Goal: Check status: Check status

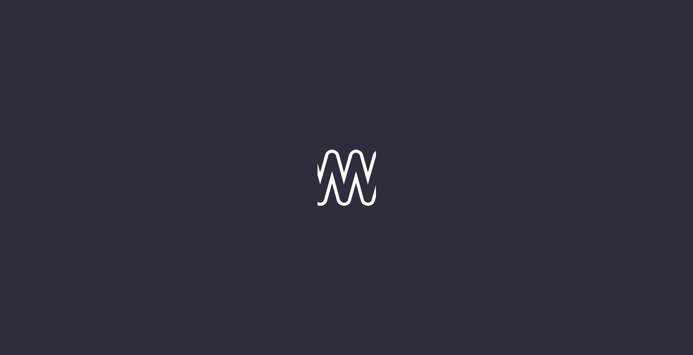
type input "[DATE]"
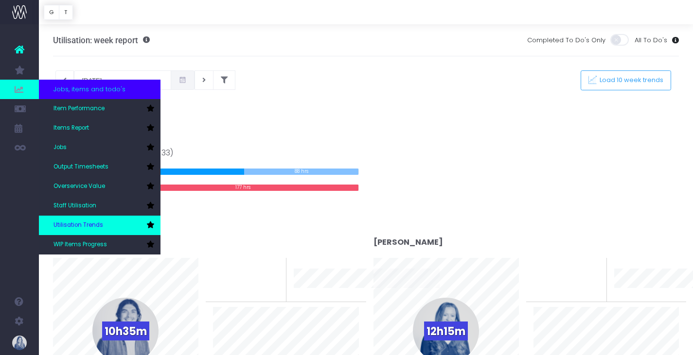
click at [72, 223] on span "Utilisation Trends" at bounding box center [78, 225] width 50 height 9
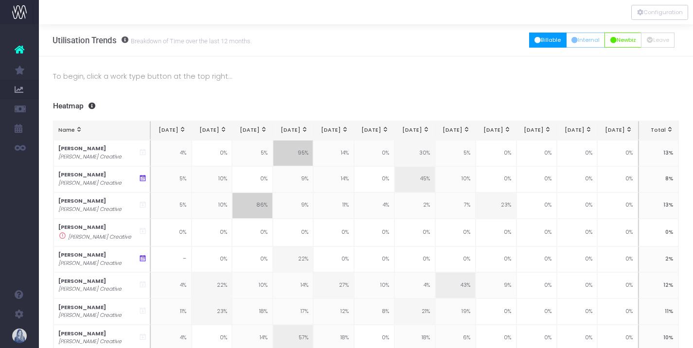
click at [541, 42] on button "Billable" at bounding box center [547, 40] width 37 height 15
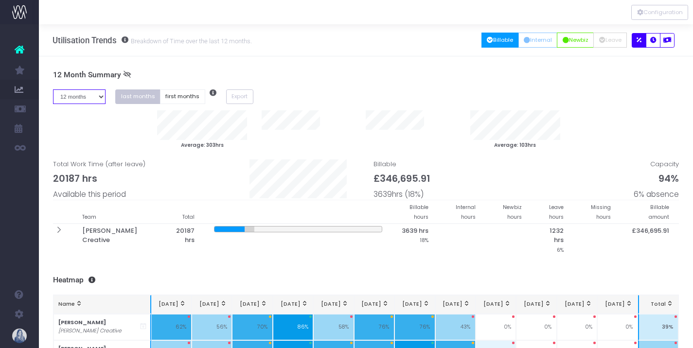
click at [77, 91] on select "1 month 2 months 3 months 4 months 5 months 6 months 7 months 8 months 9 months…" at bounding box center [79, 96] width 53 height 15
click at [53, 89] on select "1 month 2 months 3 months 4 months 5 months 6 months 7 months 8 months 9 months…" at bounding box center [79, 96] width 53 height 15
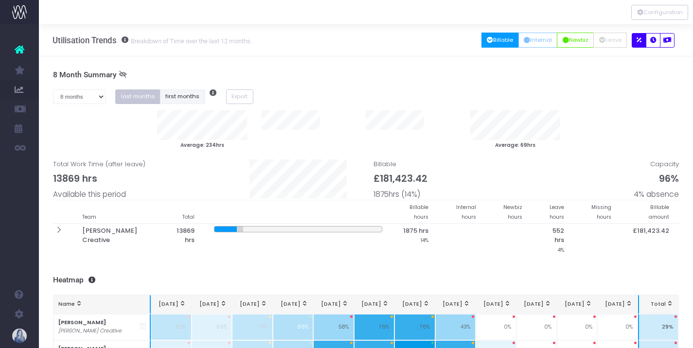
click at [166, 100] on button "first months" at bounding box center [182, 96] width 45 height 15
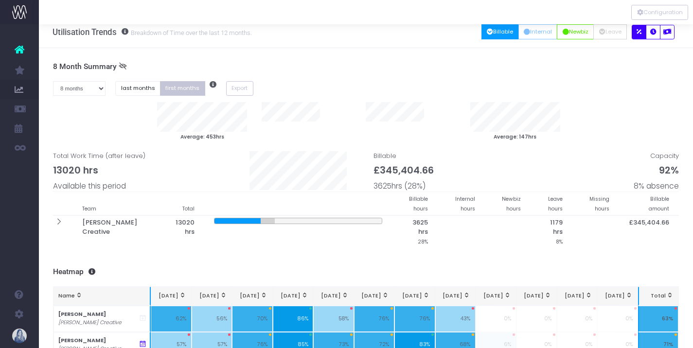
scroll to position [2, 0]
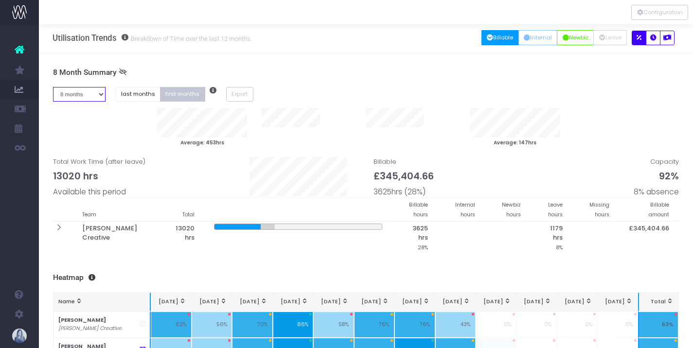
click at [92, 90] on select "1 month 2 months 3 months 4 months 5 months 6 months 7 months 8 months 9 months…" at bounding box center [79, 94] width 53 height 15
select select "seven"
click at [53, 87] on select "1 month 2 months 3 months 4 months 5 months 6 months 7 months 8 months 9 months…" at bounding box center [79, 94] width 53 height 15
click at [43, 264] on div "To begin, click a work type button at the top right... 7 Month Summary 1 month …" at bounding box center [366, 329] width 654 height 551
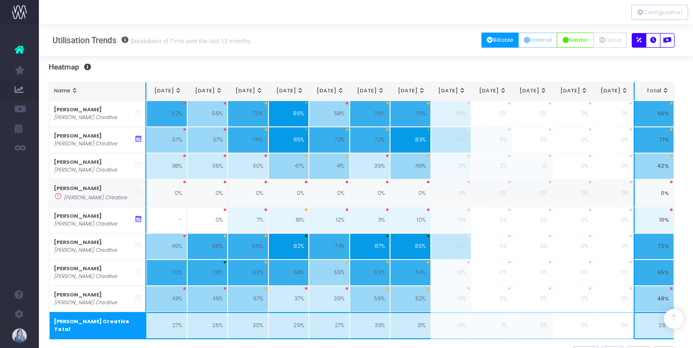
scroll to position [180, 4]
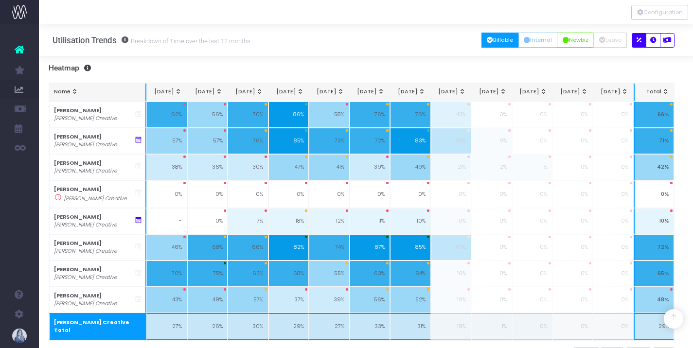
click at [337, 313] on td "27%" at bounding box center [329, 326] width 40 height 27
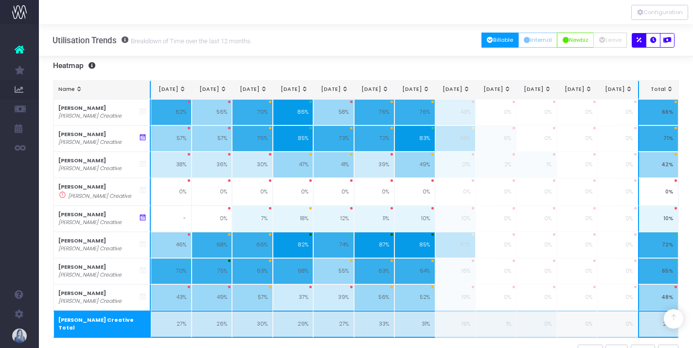
scroll to position [187, 0]
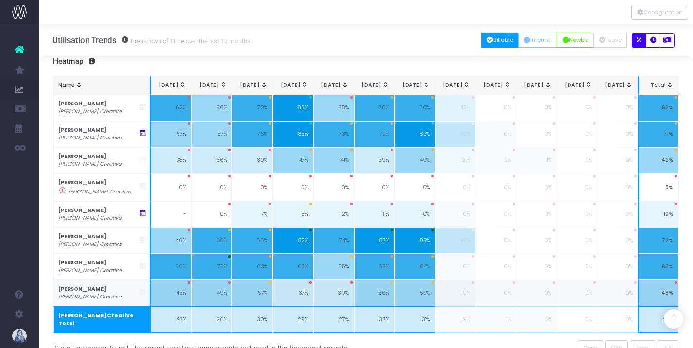
click at [399, 281] on td "52%" at bounding box center [414, 293] width 40 height 26
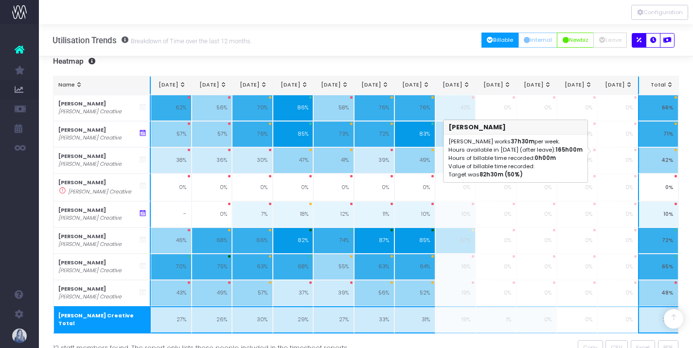
click at [690, 91] on div "To begin, click a work type button at the top right... 7 Month Summary 1 month …" at bounding box center [366, 113] width 654 height 551
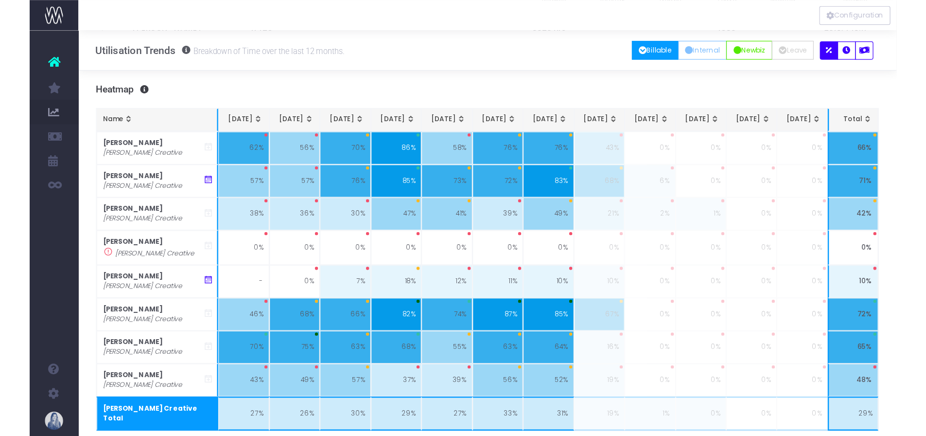
scroll to position [126, 0]
